Goal: Information Seeking & Learning: Learn about a topic

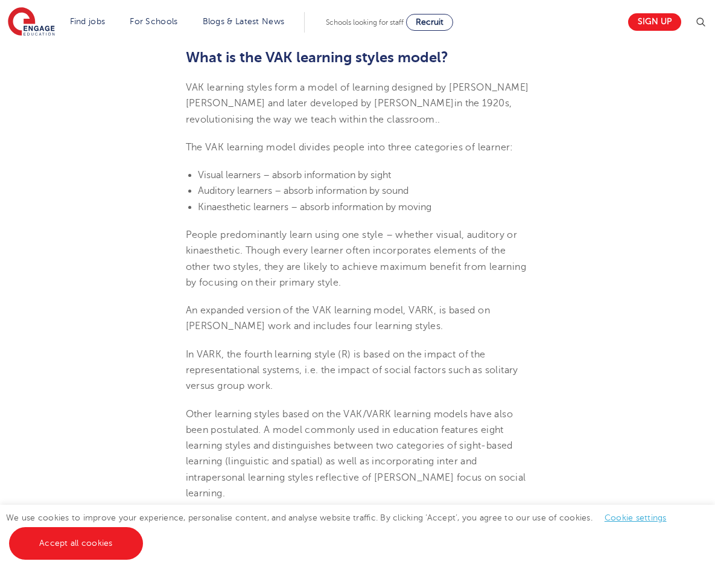
scroll to position [423, 0]
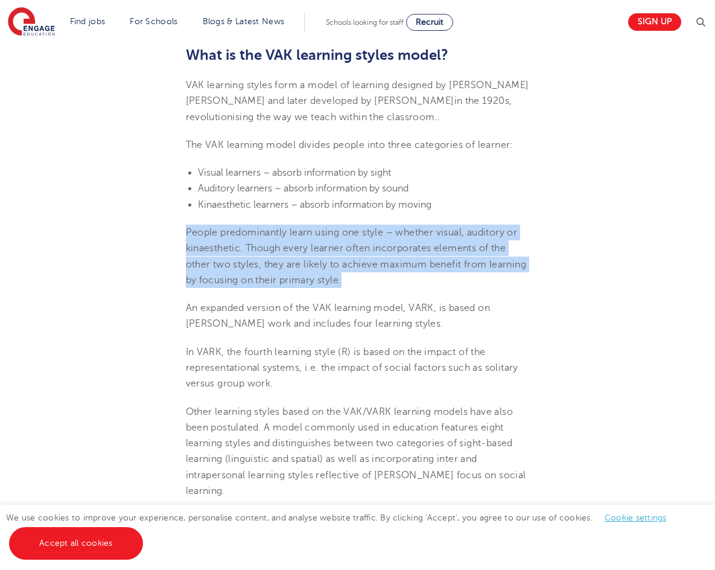
drag, startPoint x: 345, startPoint y: 223, endPoint x: 117, endPoint y: 190, distance: 231.1
copy span "People predominantly learn using one style – whether visual, auditory or kinaes…"
click at [186, 227] on span "People predominantly learn using one style – whether visual, auditory or kinaes…" at bounding box center [356, 256] width 341 height 59
click at [382, 225] on p "People predominantly learn using one style – whether visual, auditory or kinaes…" at bounding box center [358, 256] width 344 height 63
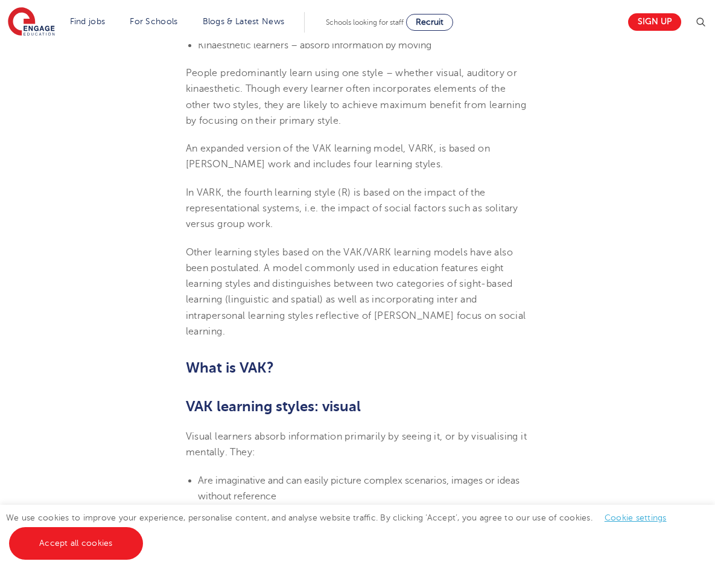
scroll to position [604, 0]
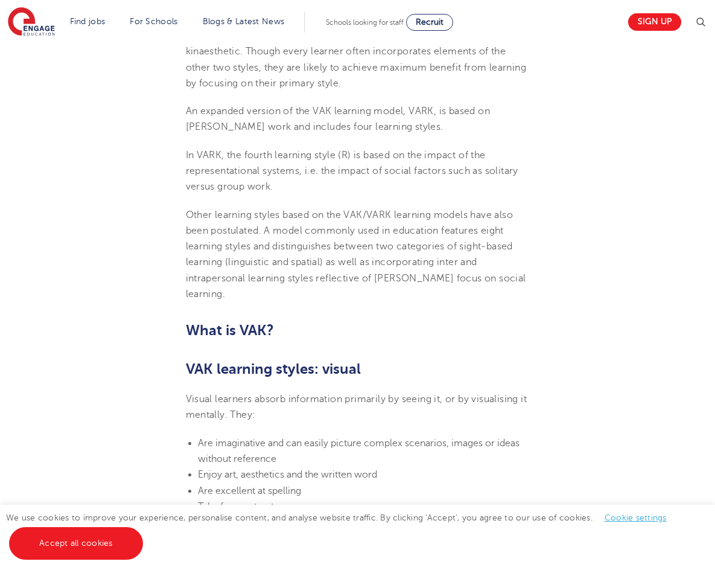
scroll to position [664, 0]
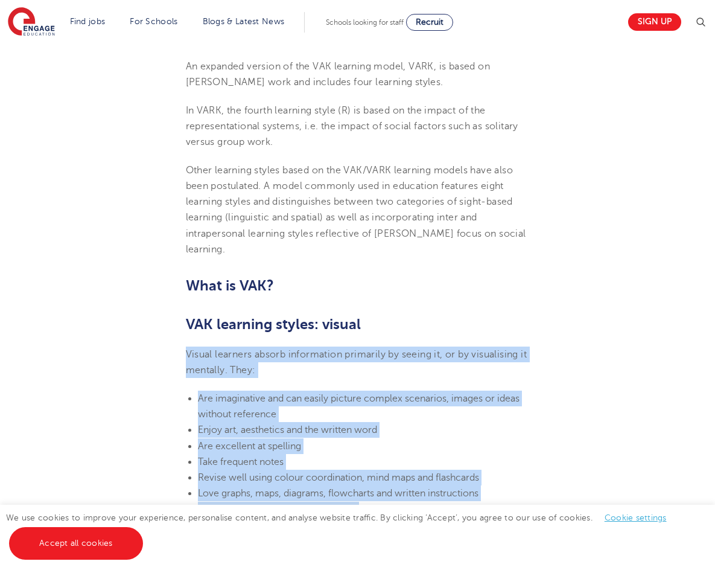
drag, startPoint x: 244, startPoint y: 404, endPoint x: 117, endPoint y: 254, distance: 196.6
copy section "Visual learners absorb information primarily by seeing it, or by visualising it…"
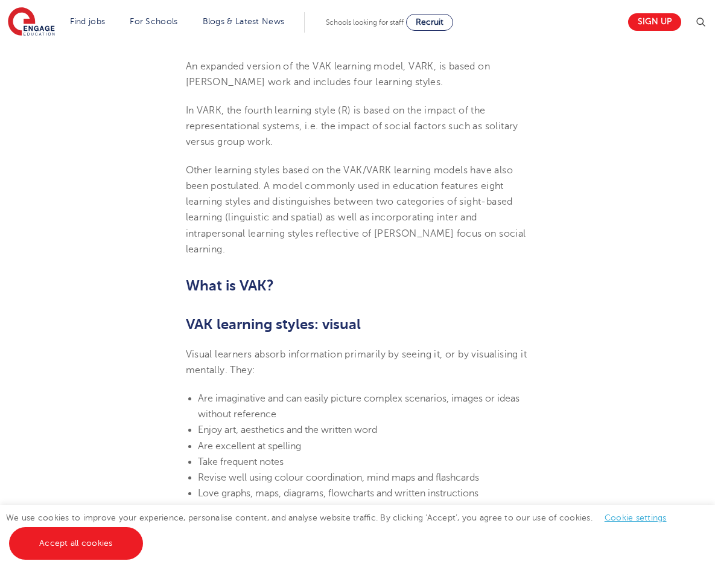
click at [501, 568] on h2 "VAK learning styles: auditory" at bounding box center [358, 578] width 344 height 21
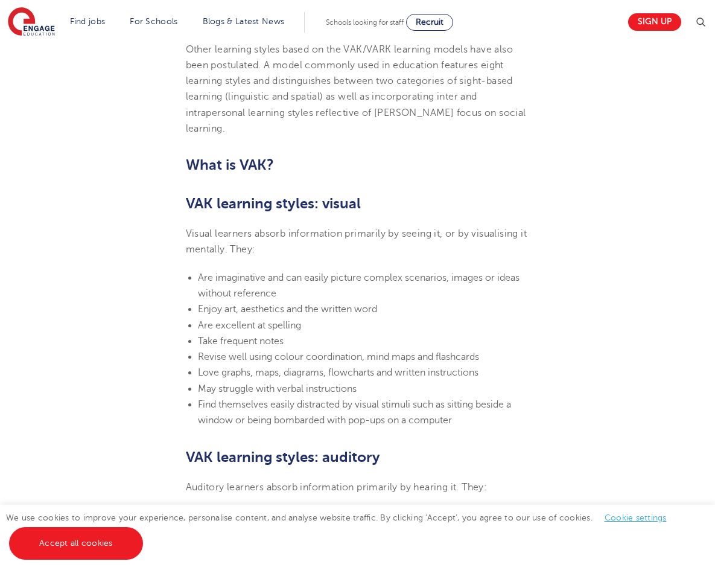
scroll to position [845, 0]
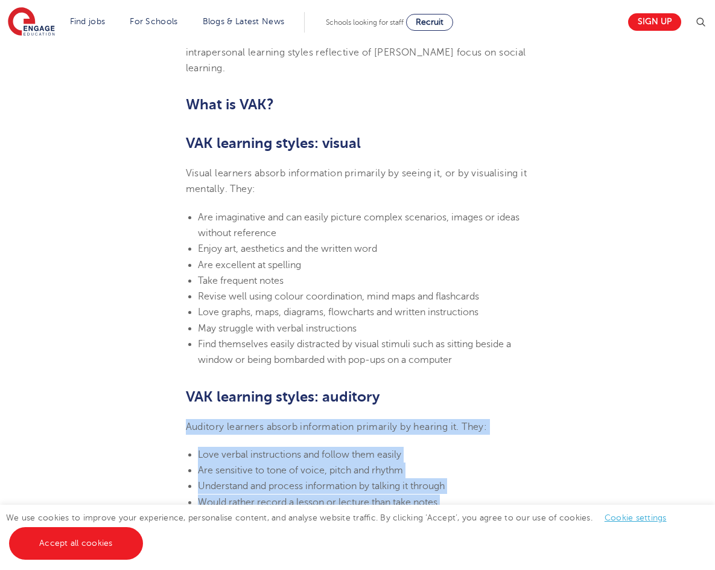
drag, startPoint x: 514, startPoint y: 438, endPoint x: 72, endPoint y: 273, distance: 471.9
click at [72, 273] on section "[DATE] VAK learning styles: what are they and what do they mean? Engage Educati…" at bounding box center [358, 479] width 586 height 1982
copy section "Auditory learners absorb information primarily by hearing it. They: Love verbal…"
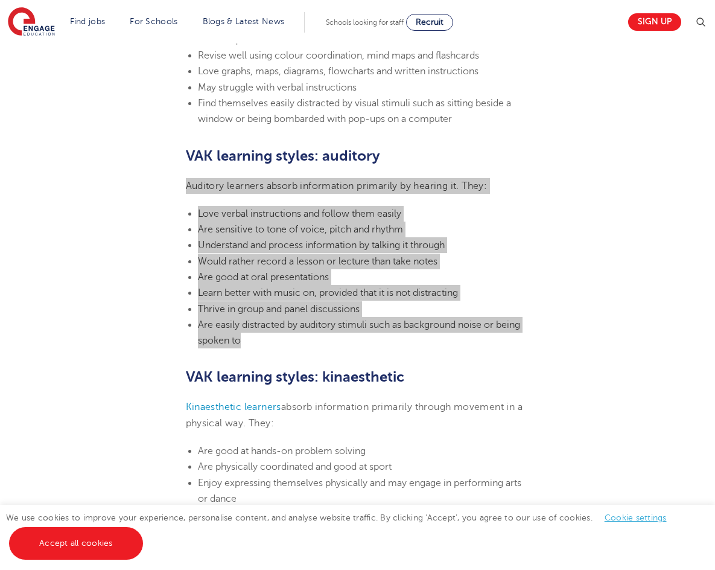
scroll to position [1087, 0]
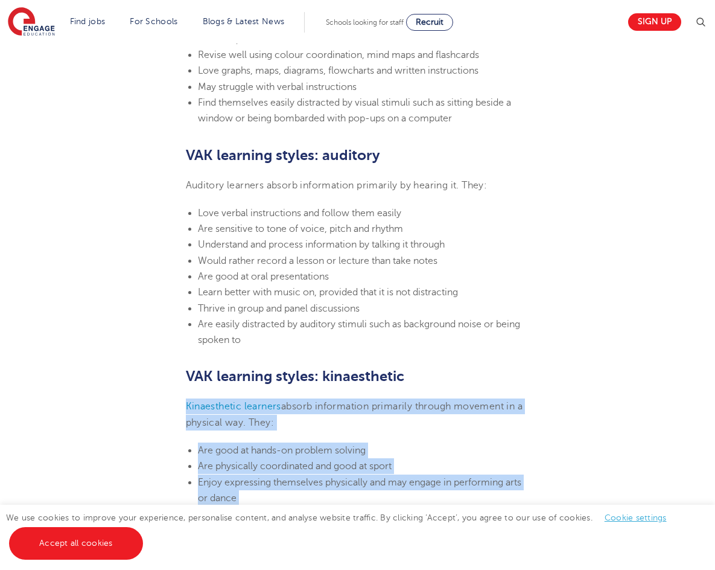
drag, startPoint x: 120, startPoint y: 254, endPoint x: 332, endPoint y: 395, distance: 254.7
click at [332, 395] on section "[DATE] VAK learning styles: what are they and what do they mean? Engage Educati…" at bounding box center [358, 238] width 586 height 1982
copy section "Kinaesthetic learners absorb information primarily through movement in a physic…"
click at [427, 443] on li "Are good at hands-on problem solving" at bounding box center [364, 451] width 332 height 16
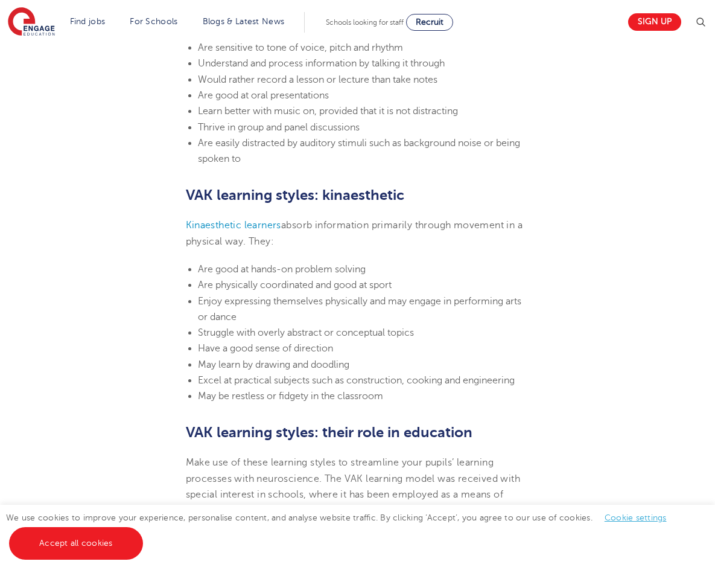
scroll to position [1328, 0]
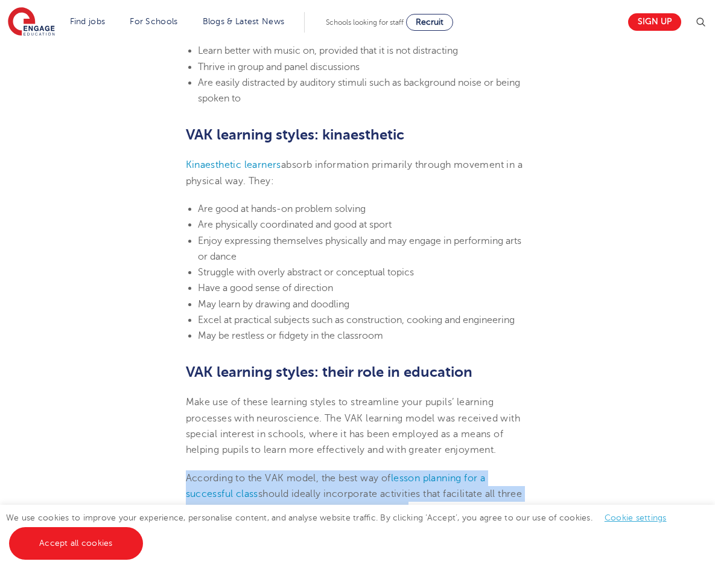
drag, startPoint x: 432, startPoint y: 402, endPoint x: 126, endPoint y: 284, distance: 327.6
copy section "According to the VAK model, the best way of lesson planning for a successful cl…"
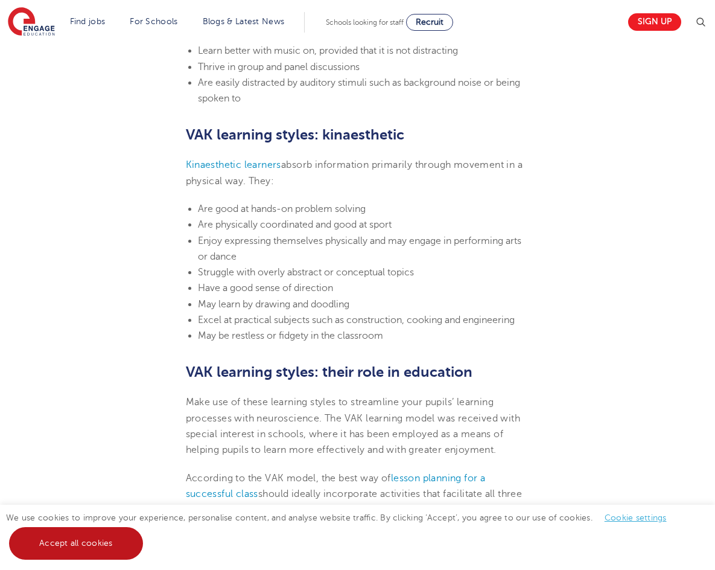
drag, startPoint x: 57, startPoint y: 549, endPoint x: 65, endPoint y: 547, distance: 8.2
click at [60, 548] on link "Accept all cookies" at bounding box center [76, 543] width 134 height 33
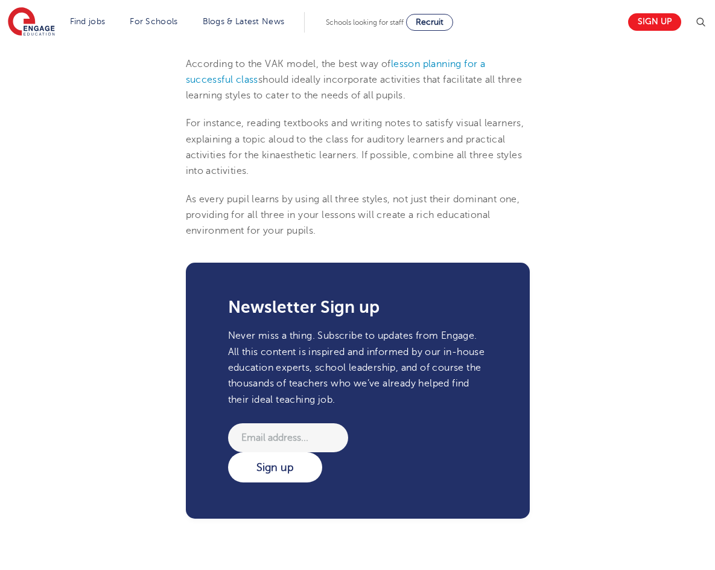
scroll to position [1751, 0]
